Goal: Communication & Community: Share content

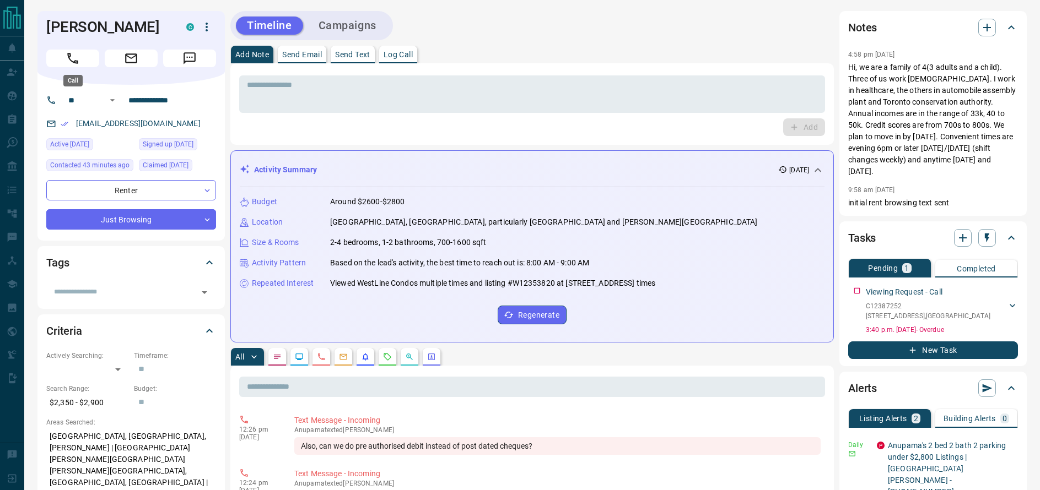
click at [85, 62] on button "Call" at bounding box center [72, 59] width 53 height 18
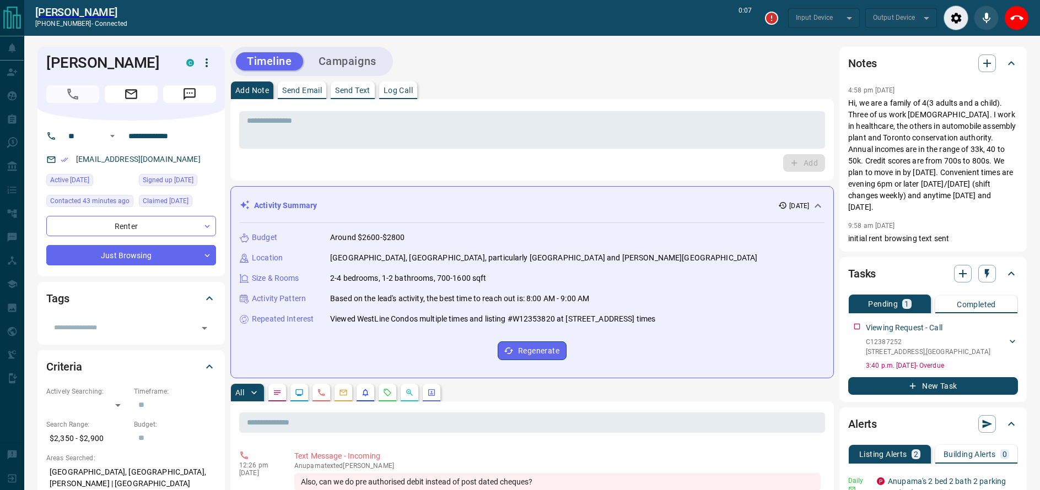
click at [368, 95] on button "Send Text" at bounding box center [353, 91] width 44 height 18
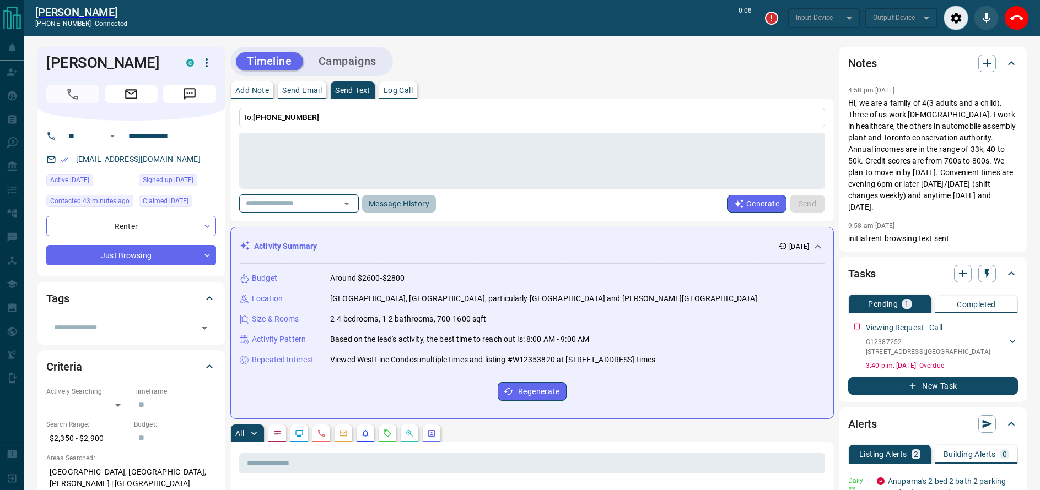
click at [419, 202] on button "Message History" at bounding box center [399, 204] width 74 height 18
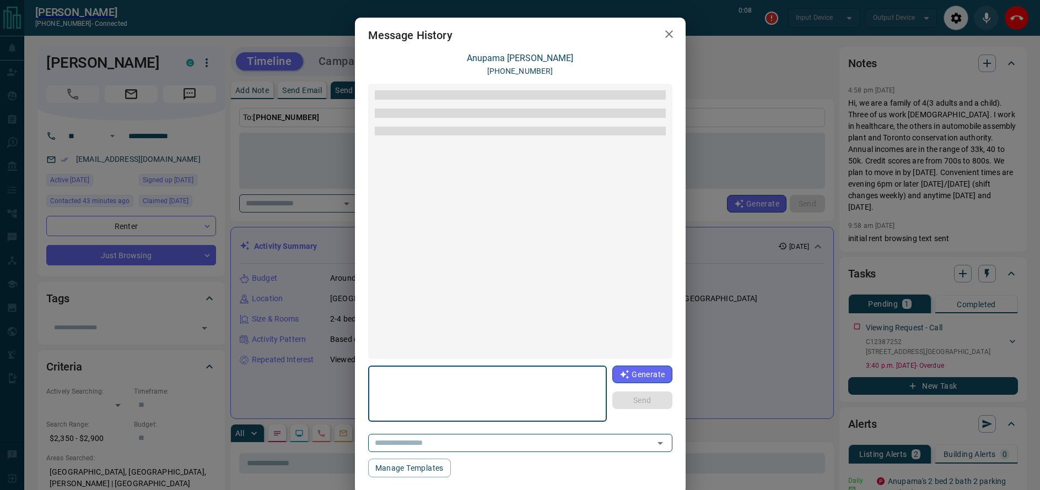
scroll to position [1390, 0]
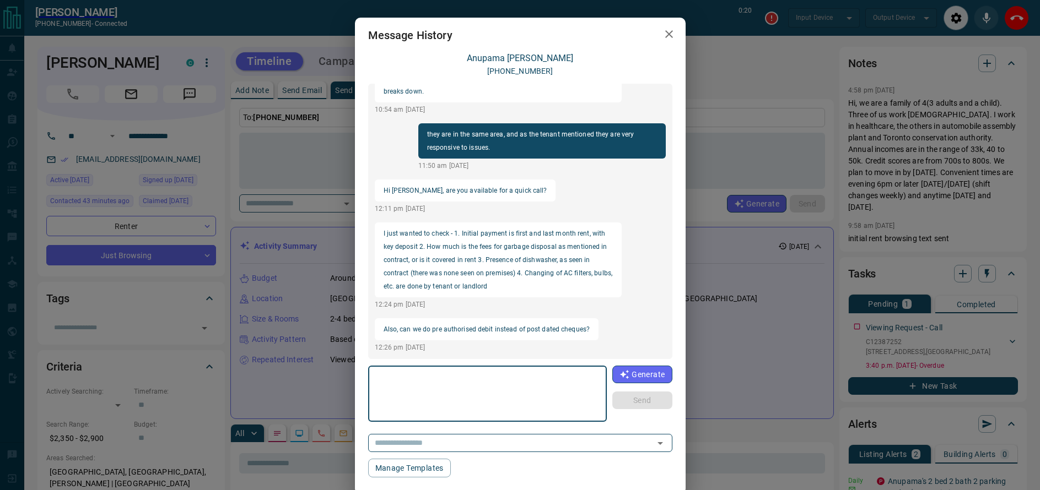
click at [669, 33] on icon "button" at bounding box center [668, 34] width 13 height 13
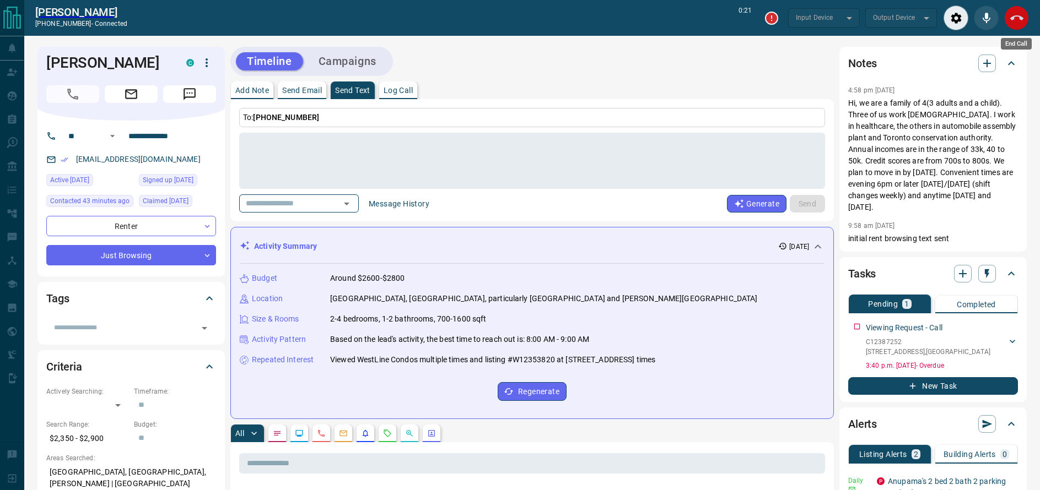
click at [1017, 20] on icon "End Call" at bounding box center [1016, 18] width 13 height 13
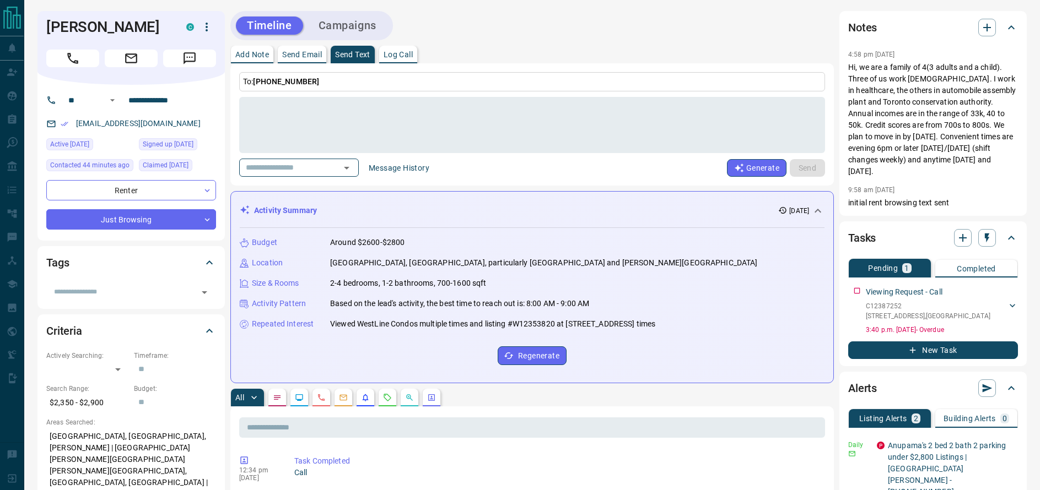
click at [423, 171] on button "Message History" at bounding box center [399, 168] width 74 height 18
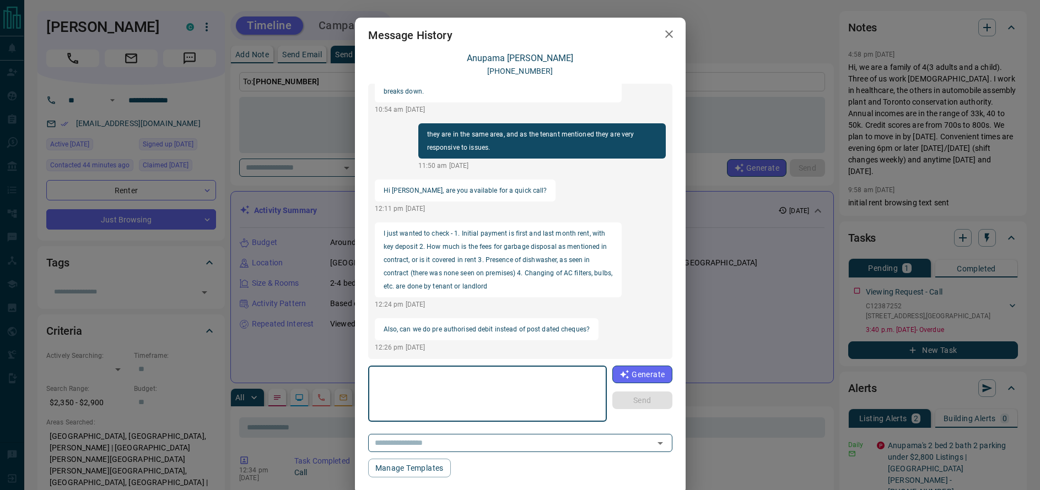
click at [460, 399] on textarea at bounding box center [488, 394] width 224 height 47
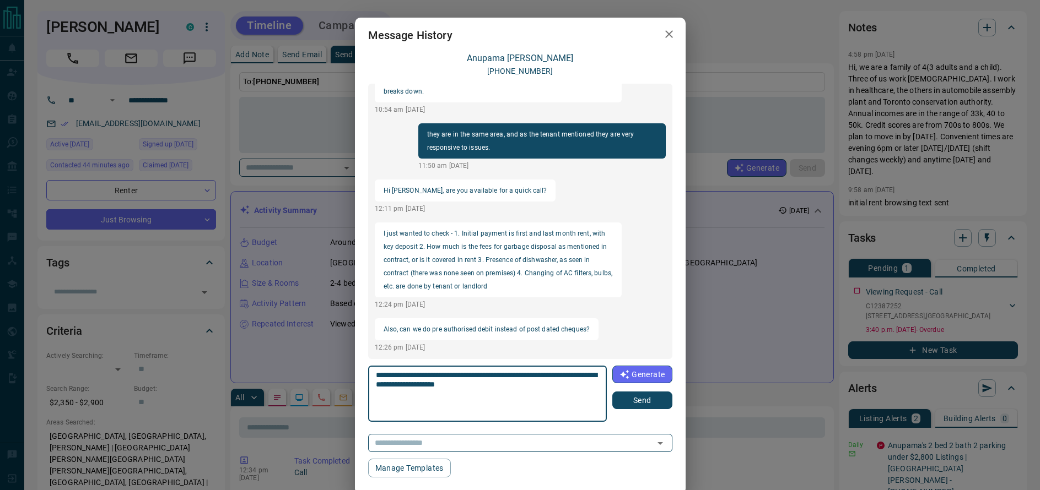
type textarea "**********"
click at [661, 402] on button "Send" at bounding box center [642, 401] width 60 height 18
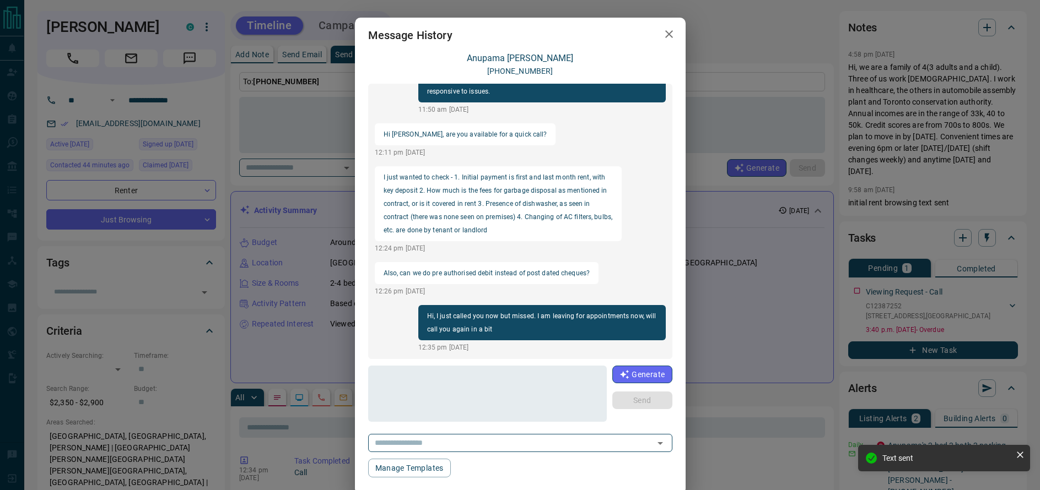
click at [670, 36] on icon "button" at bounding box center [668, 34] width 13 height 13
